Goal: Information Seeking & Learning: Learn about a topic

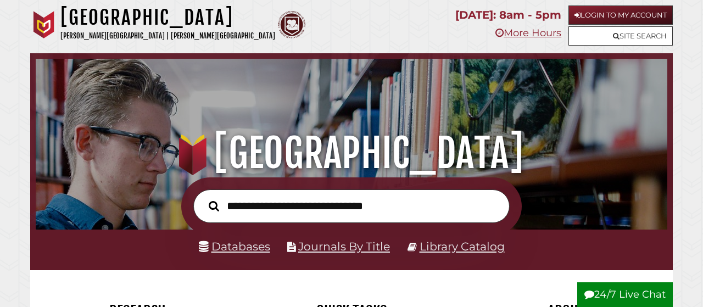
scroll to position [209, 626]
click at [258, 249] on link "Databases" at bounding box center [234, 247] width 71 height 14
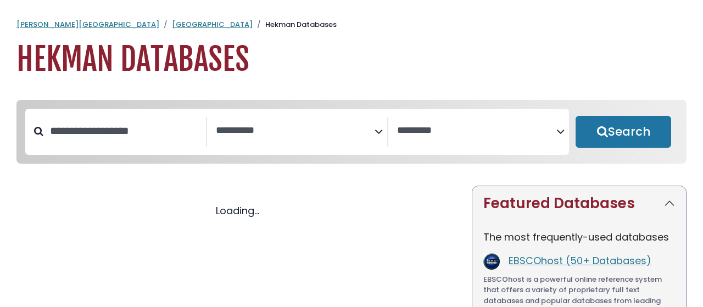
select select "Database Subject Filter"
select select "Database Vendors Filter"
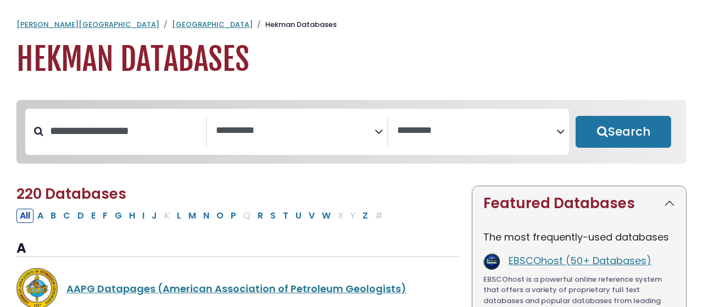
select select "Database Subject Filter"
select select "Database Vendors Filter"
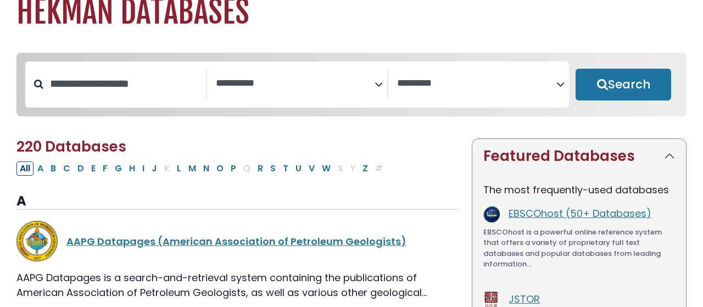
scroll to position [57, 0]
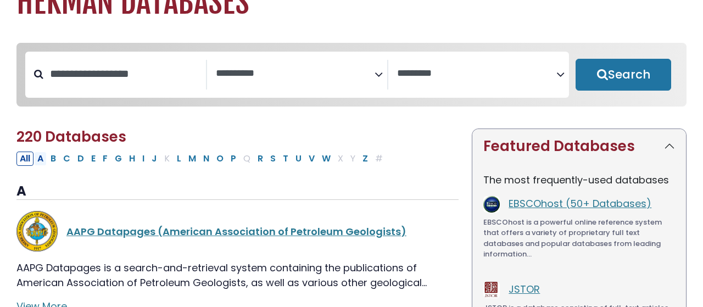
click at [40, 163] on button "A" at bounding box center [40, 159] width 13 height 14
select select "Database Subject Filter"
select select "Database Vendors Filter"
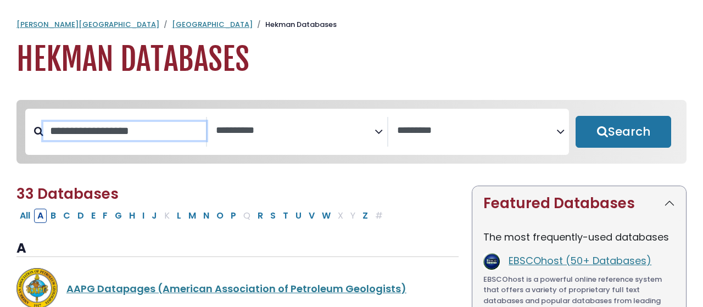
click at [152, 131] on input "Search database by title or keyword" at bounding box center [124, 131] width 163 height 18
type input "*"
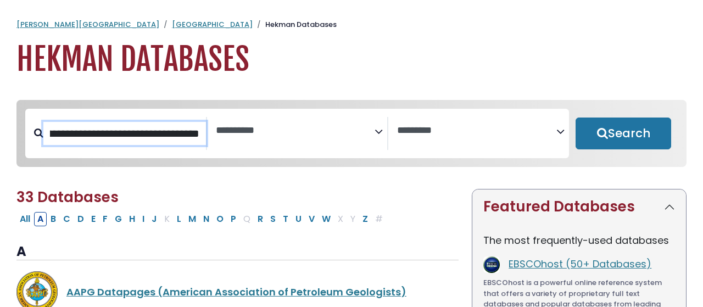
scroll to position [0, 133]
type input "**********"
click at [576, 118] on button "Search" at bounding box center [624, 134] width 96 height 32
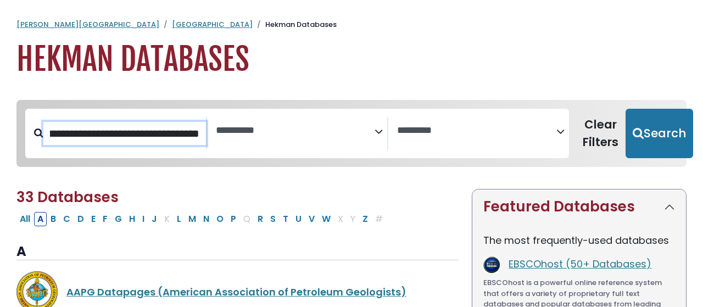
select select "Database Subject Filter"
select select "Database Vendors Filter"
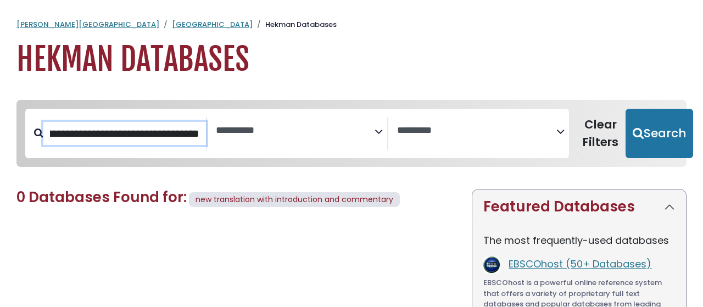
drag, startPoint x: 202, startPoint y: 136, endPoint x: -104, endPoint y: 132, distance: 305.6
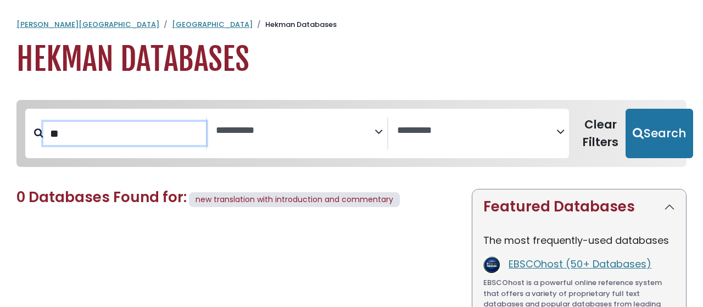
type input "*"
click at [167, 130] on input "Search database by title or keyword" at bounding box center [124, 133] width 163 height 23
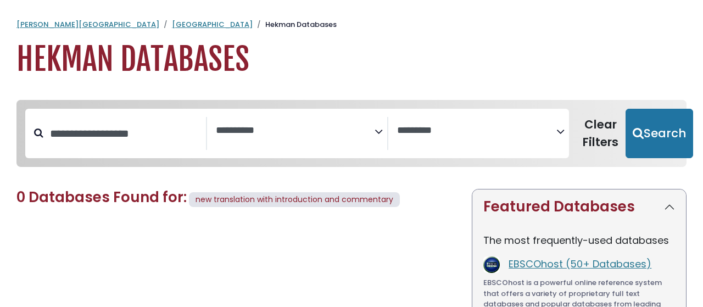
click at [278, 136] on textarea "Search" at bounding box center [295, 131] width 159 height 12
click at [564, 124] on div "**********" at bounding box center [352, 142] width 684 height 84
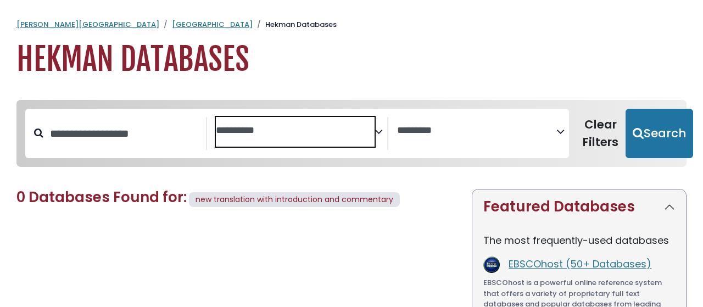
scroll to position [57, 0]
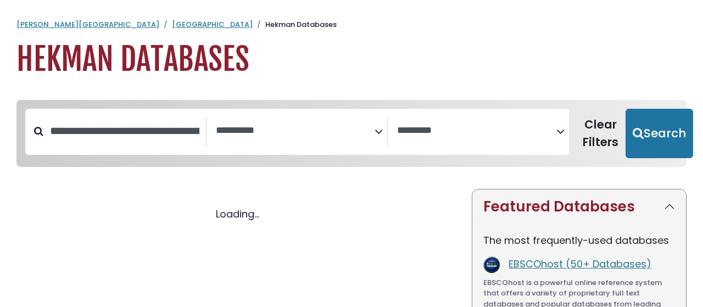
select select "Database Subject Filter"
select select "Database Vendors Filter"
select select "Database Subject Filter"
select select "Database Vendors Filter"
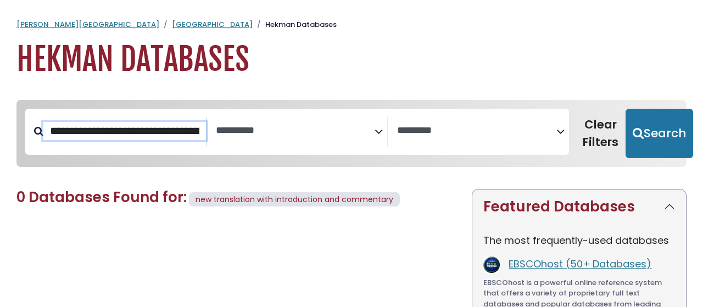
click at [165, 135] on input "**********" at bounding box center [124, 131] width 163 height 18
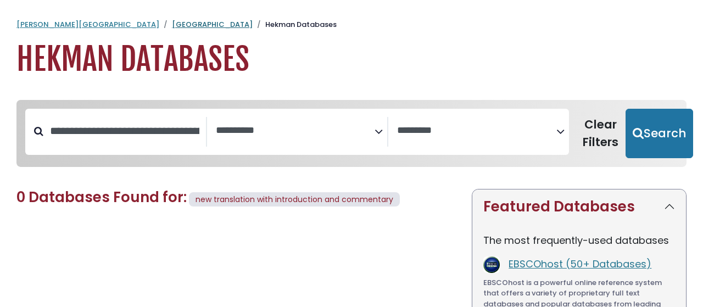
click at [172, 22] on link "[GEOGRAPHIC_DATA]" at bounding box center [212, 24] width 81 height 10
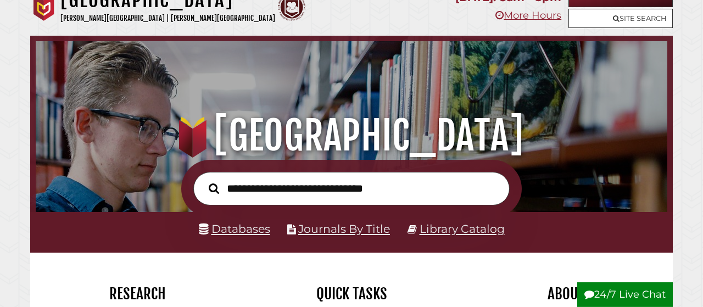
scroll to position [57, 0]
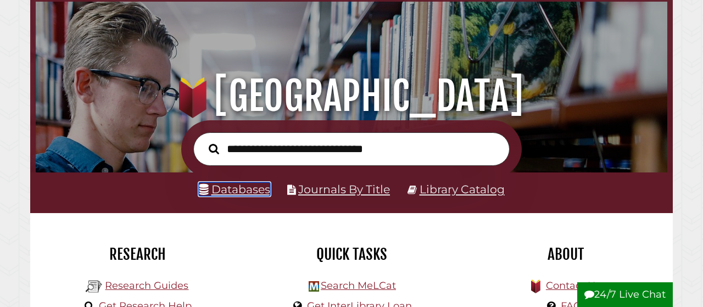
click at [239, 193] on link "Databases" at bounding box center [234, 189] width 71 height 14
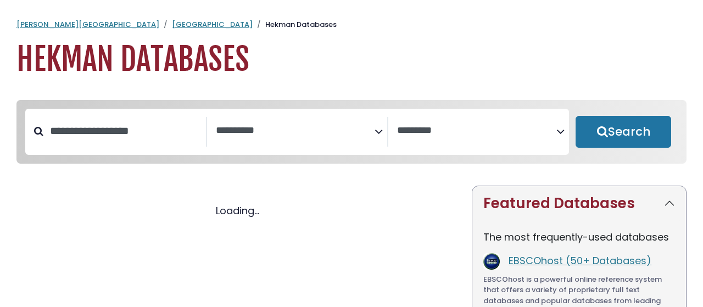
select select "Database Subject Filter"
select select "Database Vendors Filter"
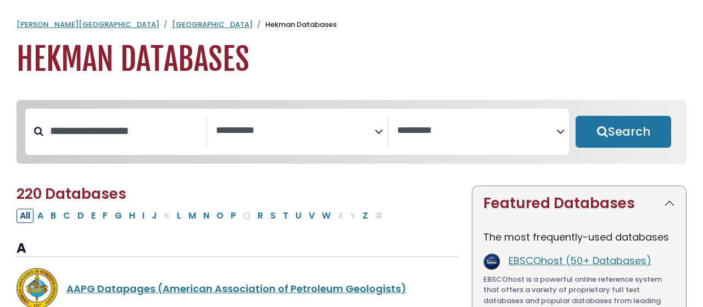
select select "Database Subject Filter"
select select "Database Vendors Filter"
click at [217, 219] on button "O" at bounding box center [220, 216] width 14 height 14
select select "Database Subject Filter"
select select "Database Vendors Filter"
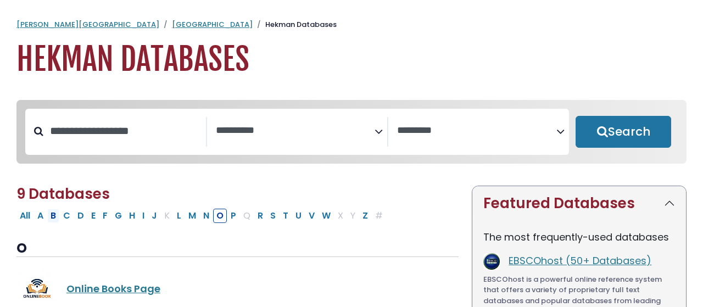
click at [53, 219] on button "B" at bounding box center [53, 216] width 12 height 14
select select "Database Subject Filter"
select select "Database Vendors Filter"
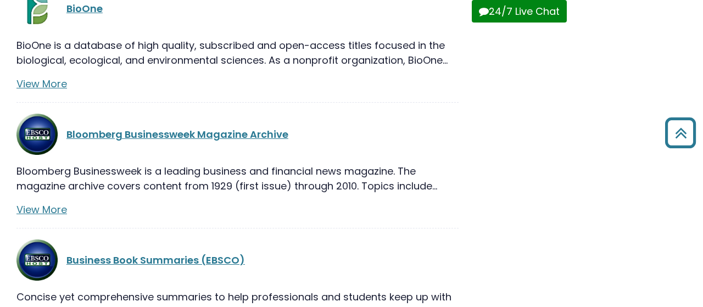
scroll to position [403, 0]
